Goal: Transaction & Acquisition: Download file/media

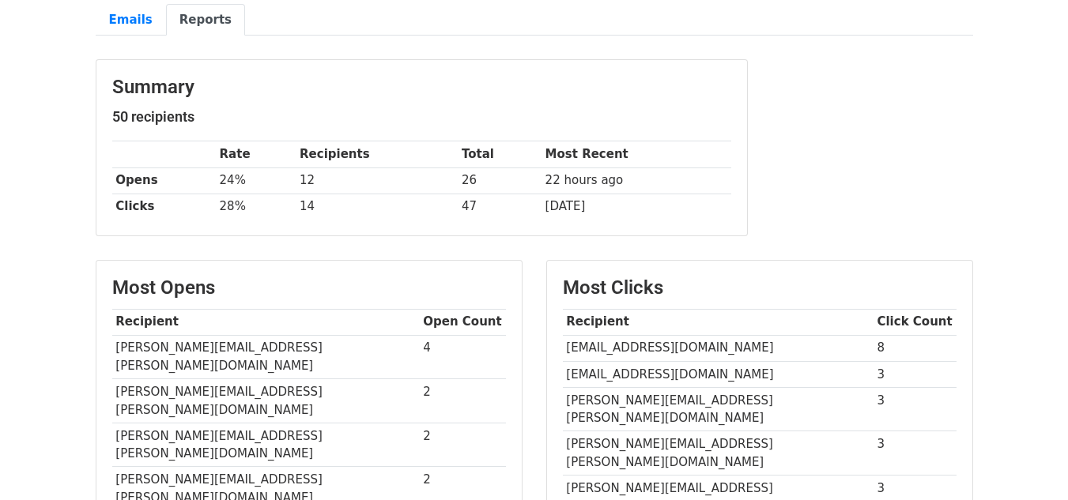
scroll to position [41, 0]
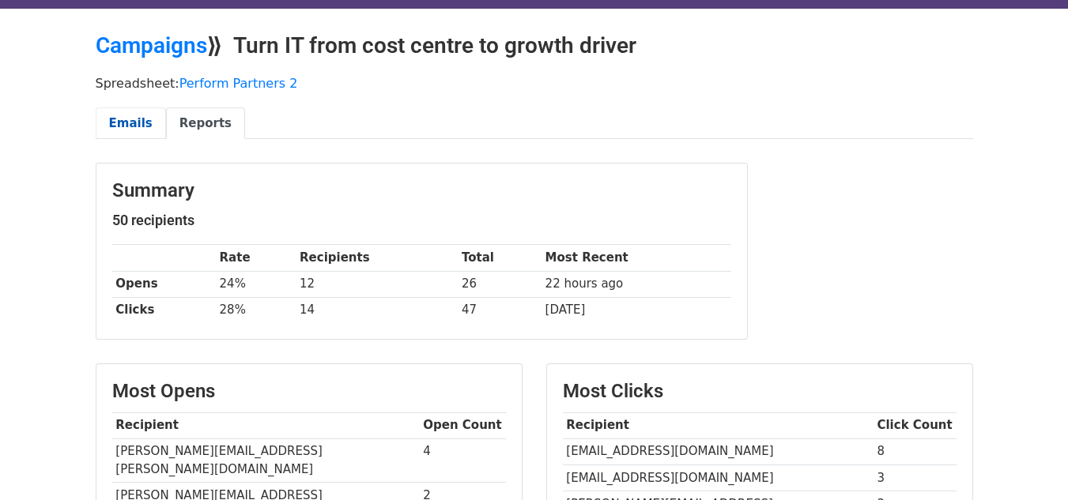
click at [130, 122] on link "Emails" at bounding box center [131, 123] width 70 height 32
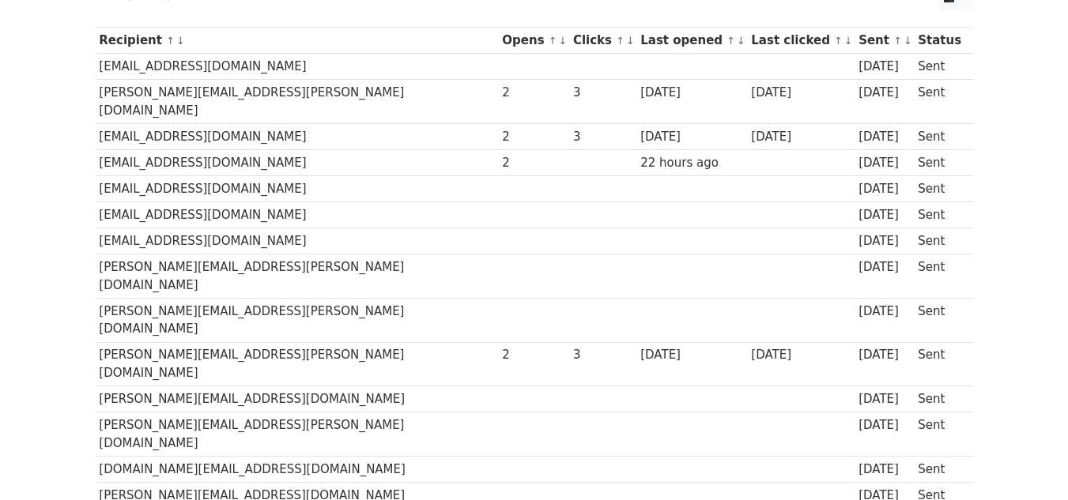
scroll to position [104, 0]
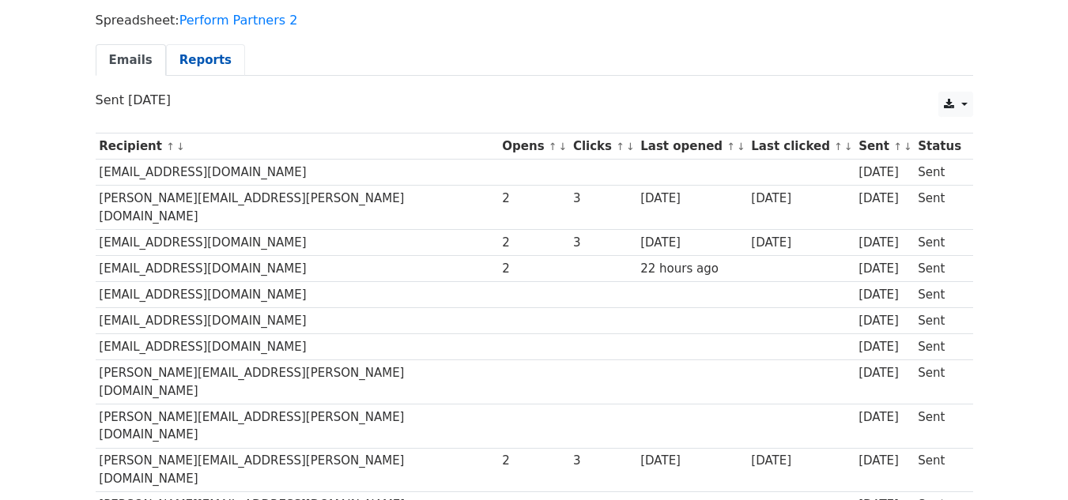
click at [201, 64] on link "Reports" at bounding box center [205, 60] width 79 height 32
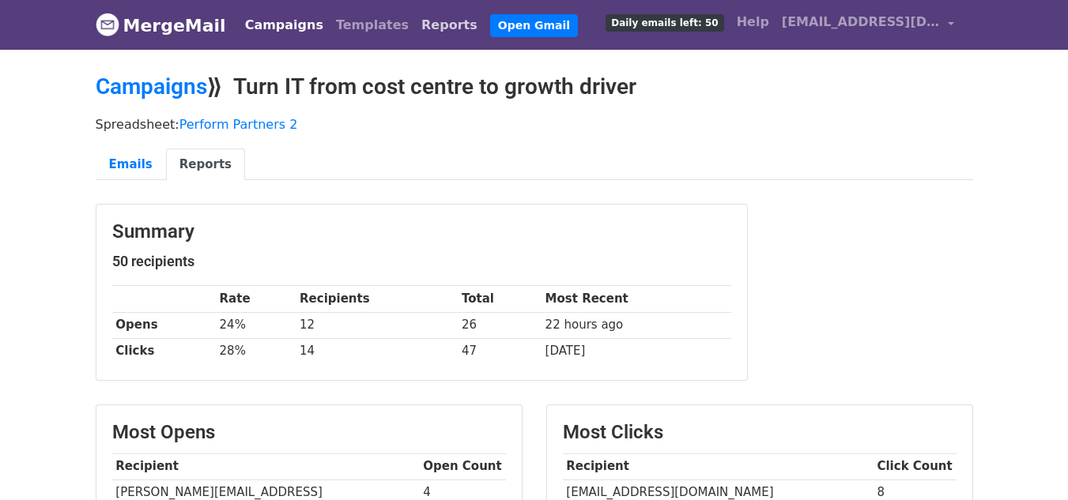
click at [415, 23] on link "Reports" at bounding box center [449, 25] width 69 height 32
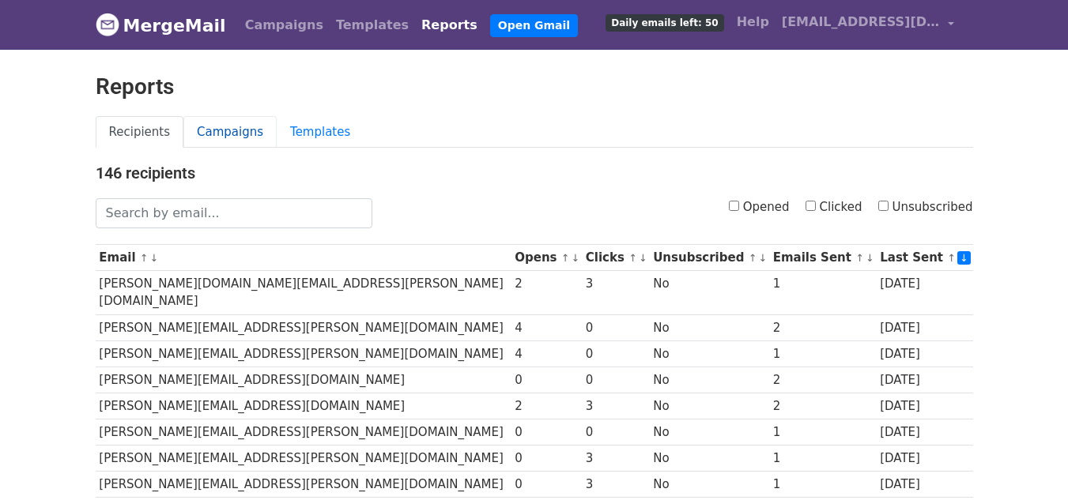
click at [216, 137] on link "Campaigns" at bounding box center [229, 132] width 93 height 32
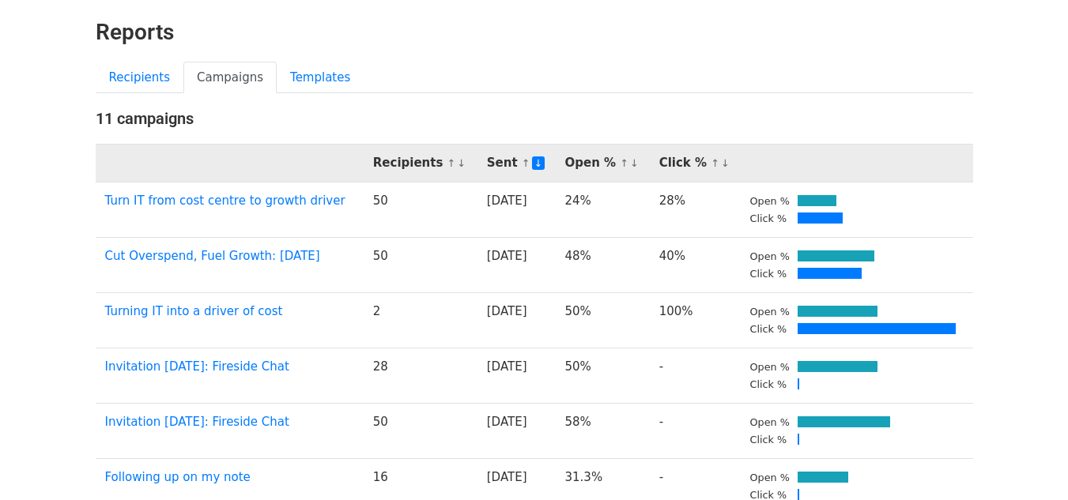
scroll to position [79, 0]
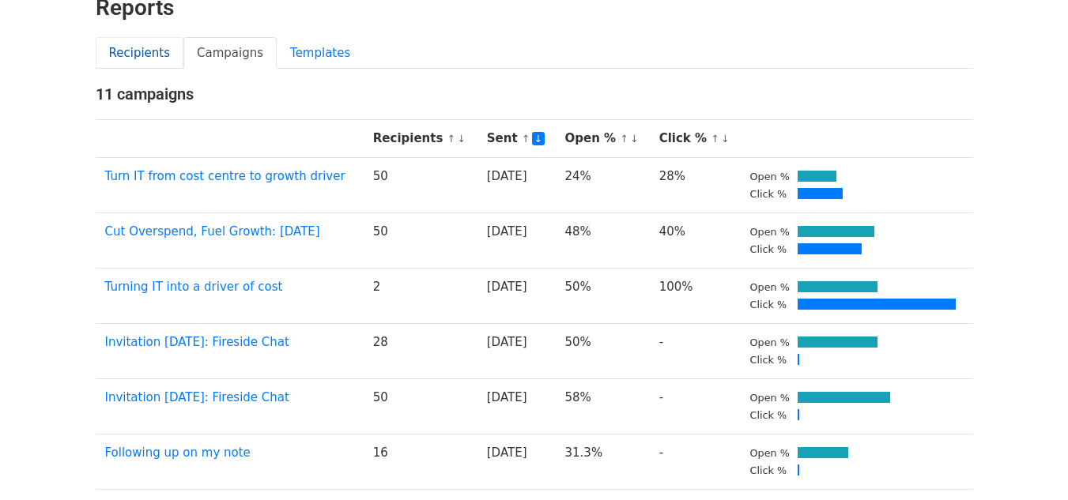
click at [147, 55] on link "Recipients" at bounding box center [140, 53] width 89 height 32
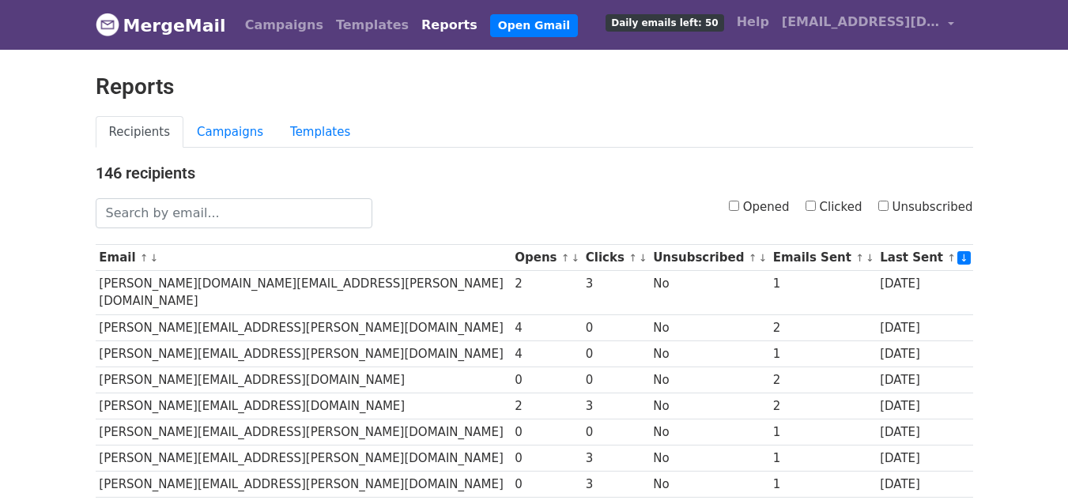
click at [738, 207] on input "Opened" at bounding box center [734, 206] width 10 height 10
checkbox input "true"
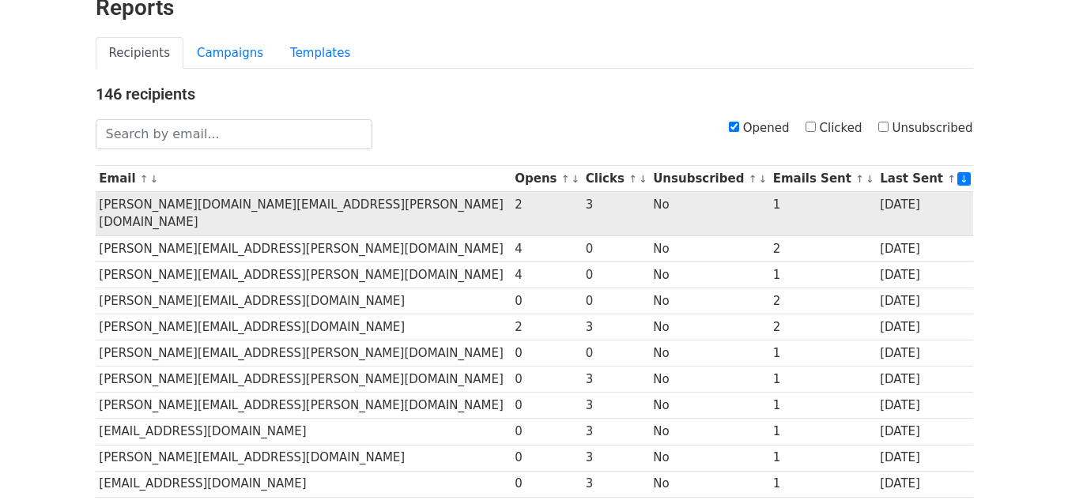
scroll to position [158, 0]
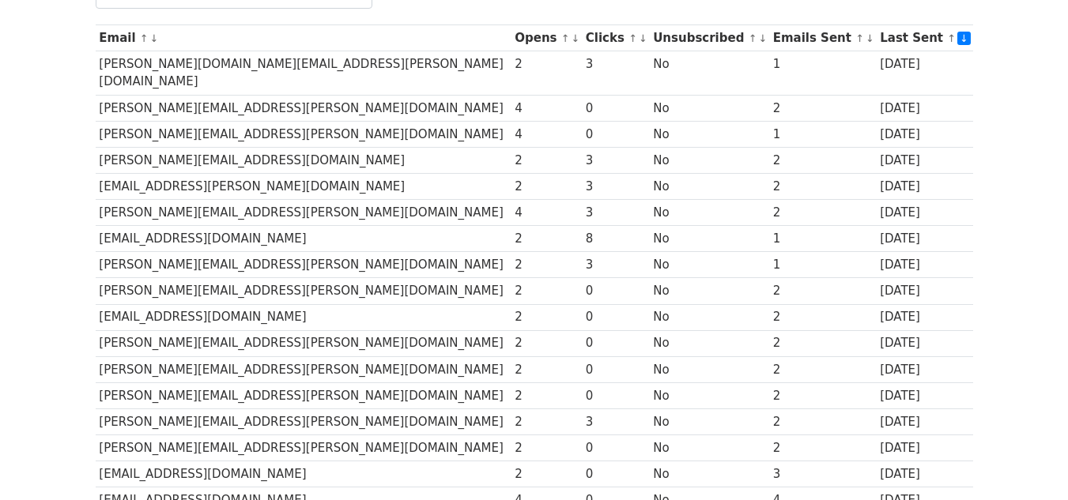
scroll to position [79, 0]
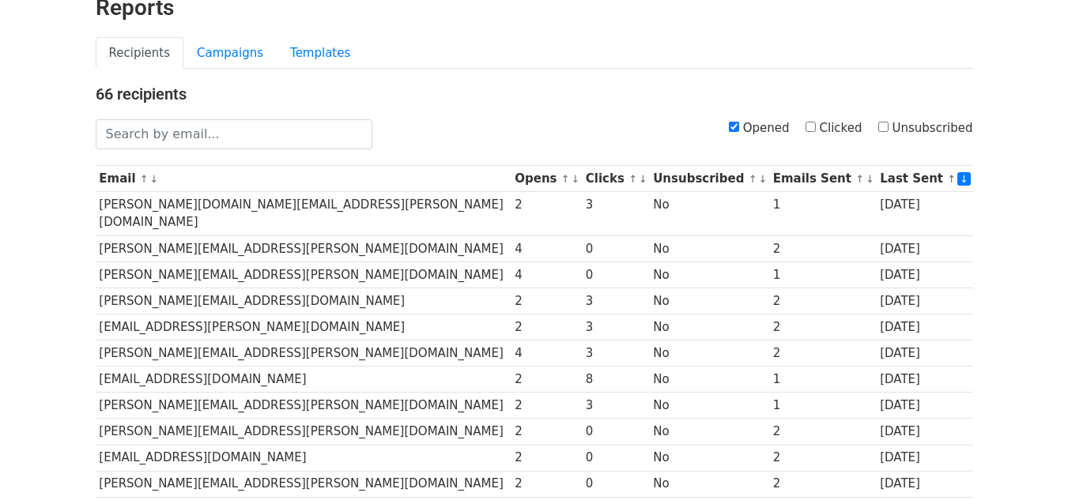
click at [739, 131] on input "Opened" at bounding box center [734, 127] width 10 height 10
checkbox input "false"
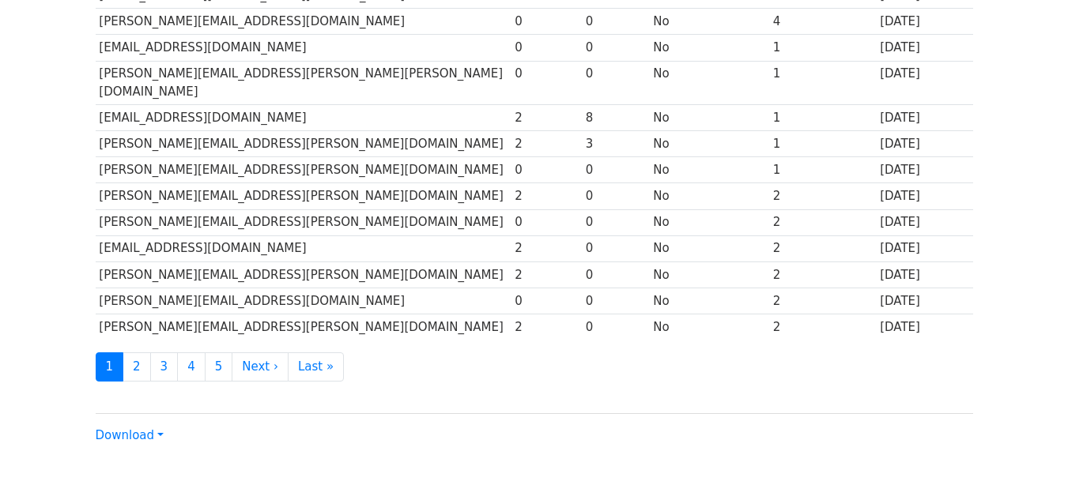
scroll to position [787, 0]
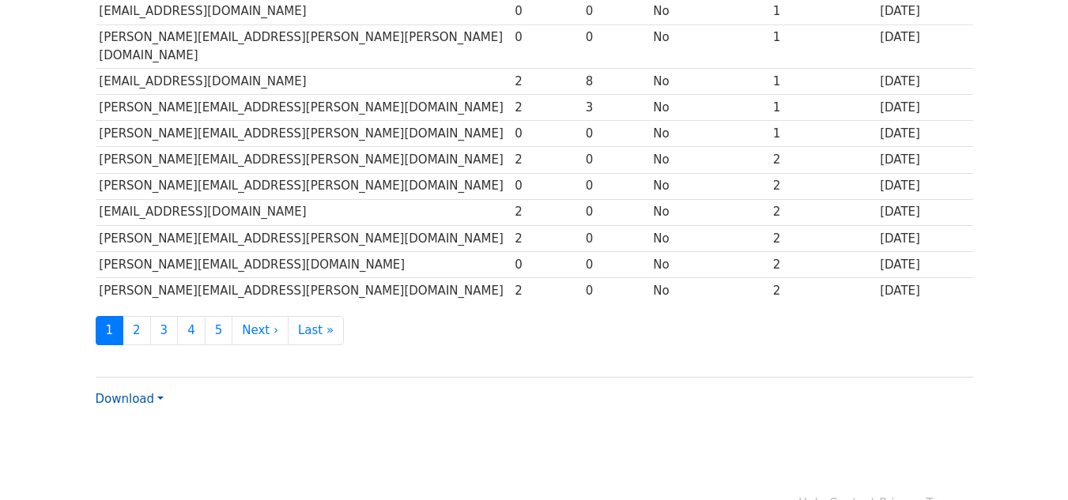
click at [159, 392] on link "Download" at bounding box center [130, 399] width 68 height 14
click at [145, 442] on link "Excel" at bounding box center [158, 454] width 125 height 25
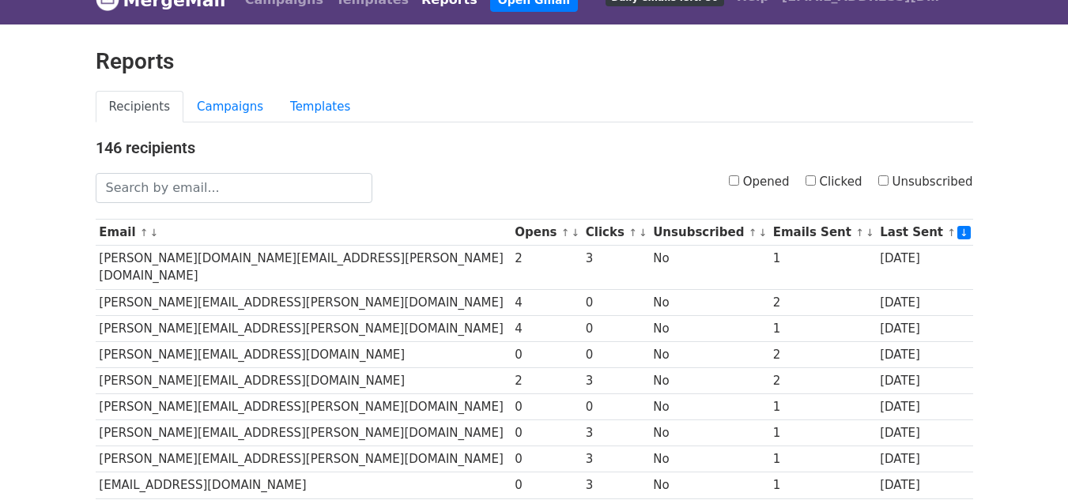
scroll to position [0, 0]
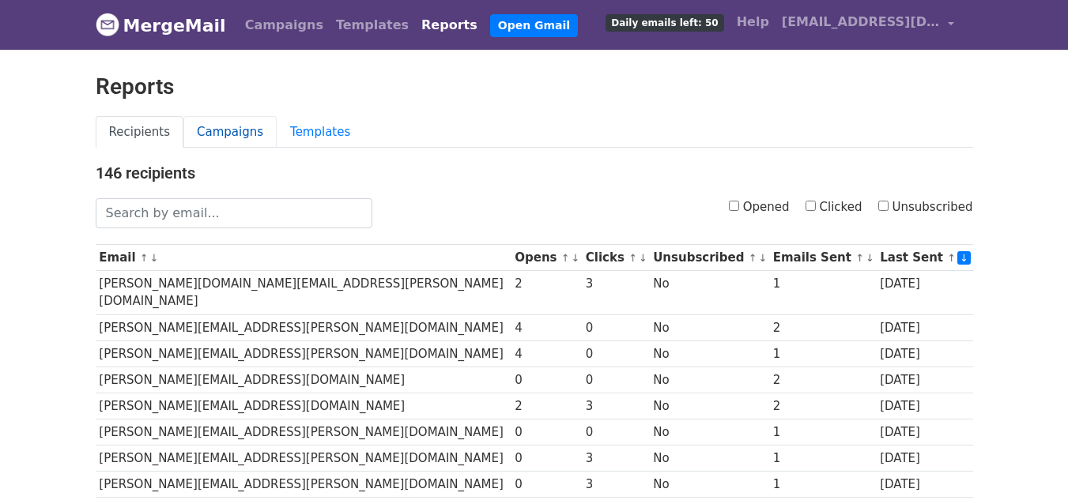
click at [207, 138] on link "Campaigns" at bounding box center [229, 132] width 93 height 32
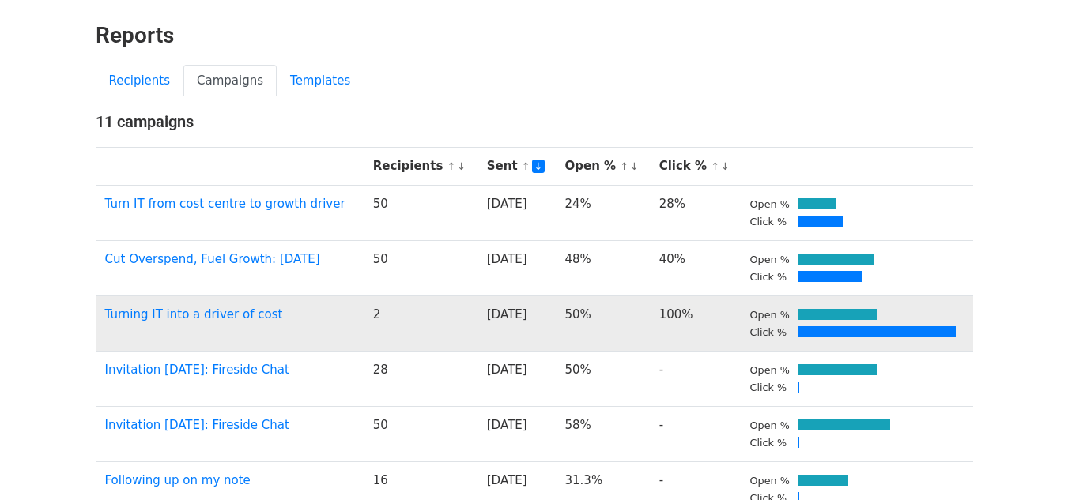
scroll to position [79, 0]
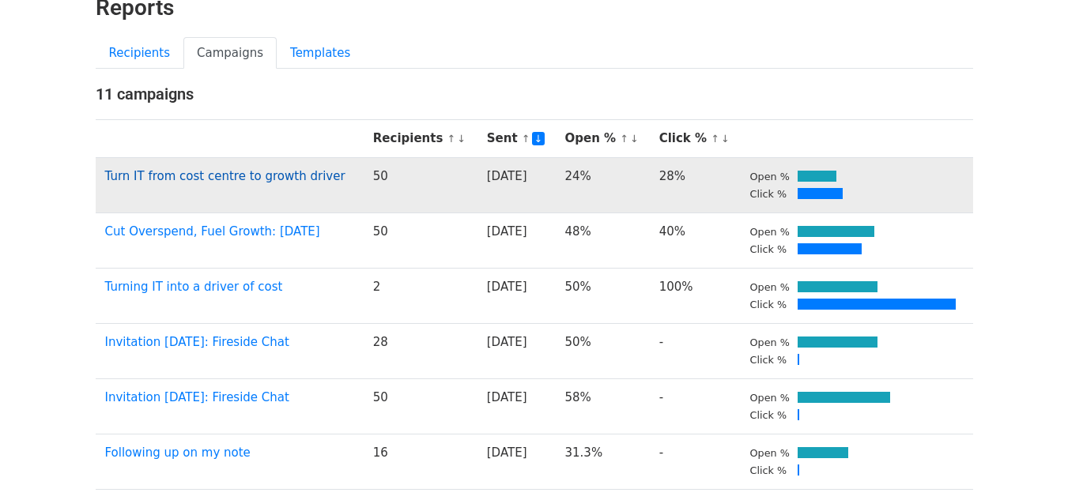
click at [236, 178] on link "Turn IT from cost centre to growth driver" at bounding box center [225, 176] width 240 height 14
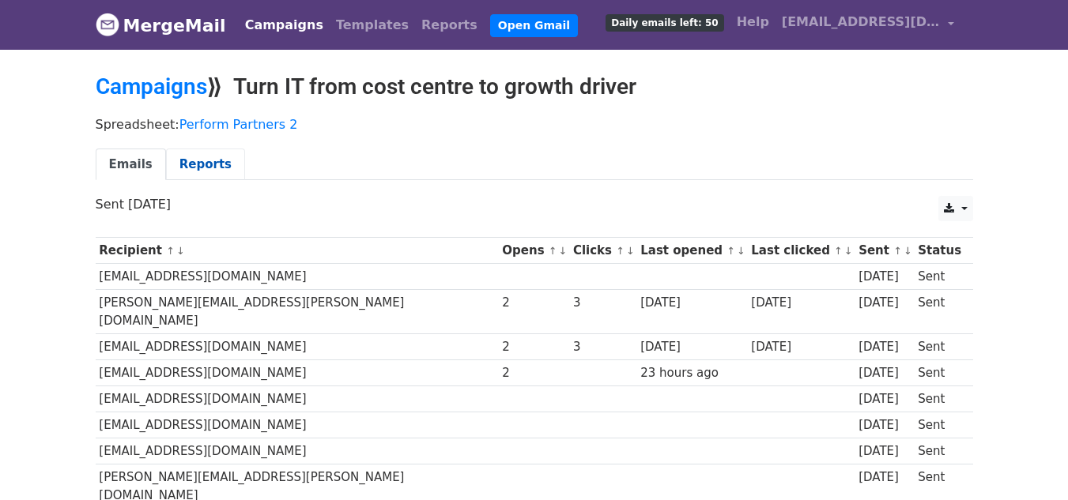
click at [197, 164] on link "Reports" at bounding box center [205, 165] width 79 height 32
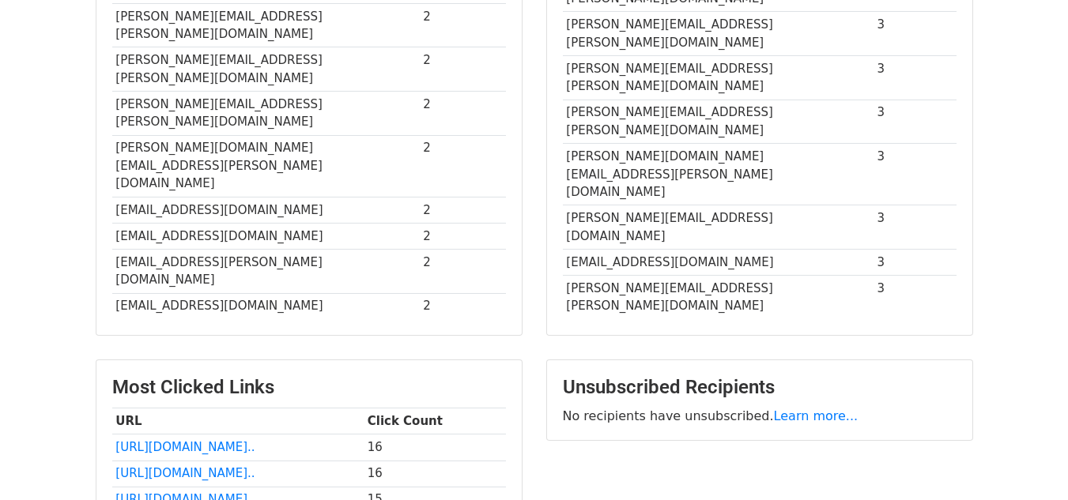
scroll to position [594, 0]
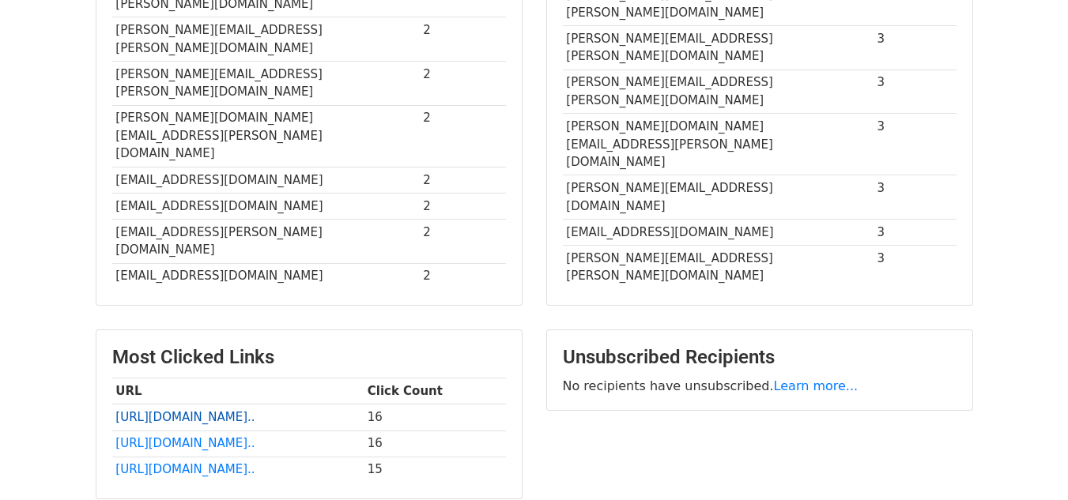
click at [185, 410] on link "[URL][DOMAIN_NAME].." at bounding box center [184, 417] width 139 height 14
click at [162, 462] on link "[URL][DOMAIN_NAME].." at bounding box center [184, 469] width 139 height 14
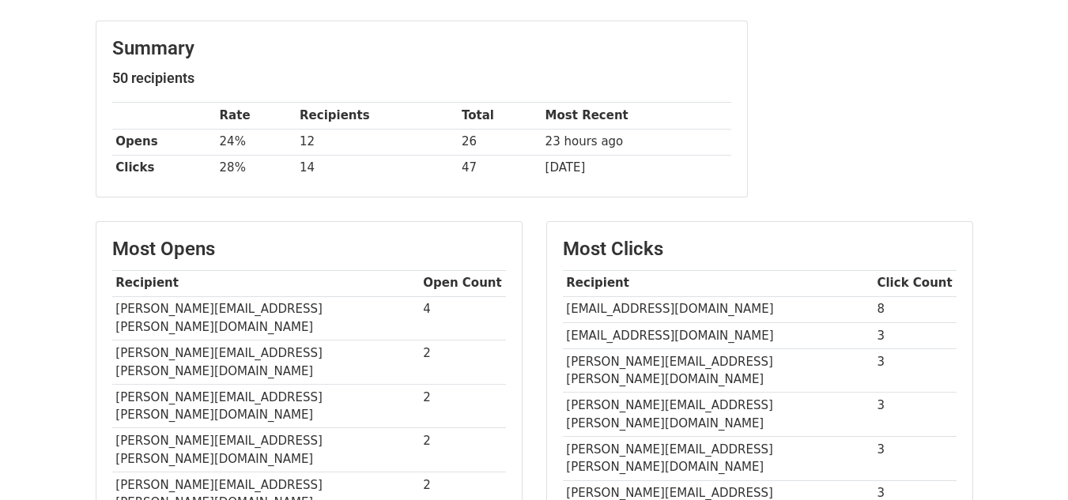
scroll to position [158, 0]
